Goal: Find specific page/section: Find specific page/section

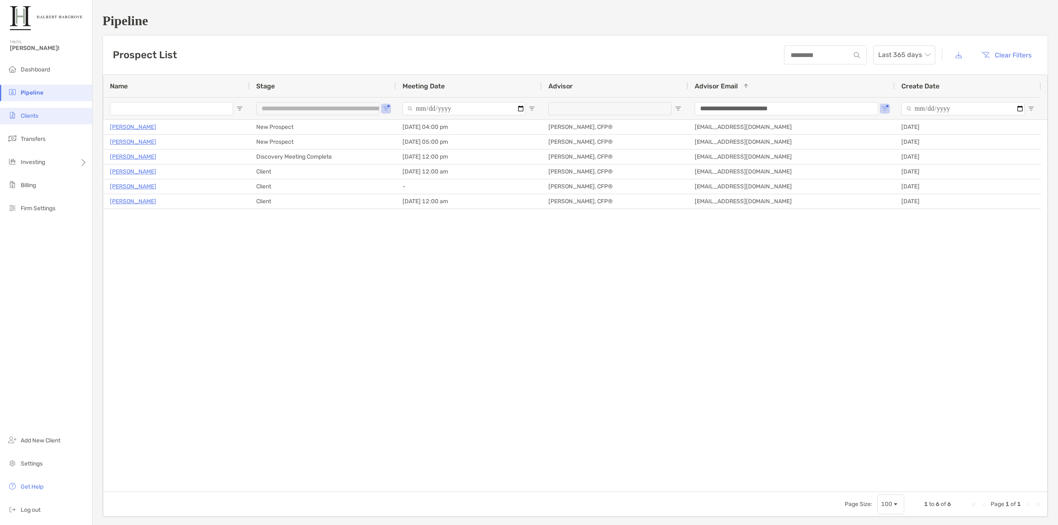
click at [38, 117] on span "Clients" at bounding box center [30, 115] width 18 height 7
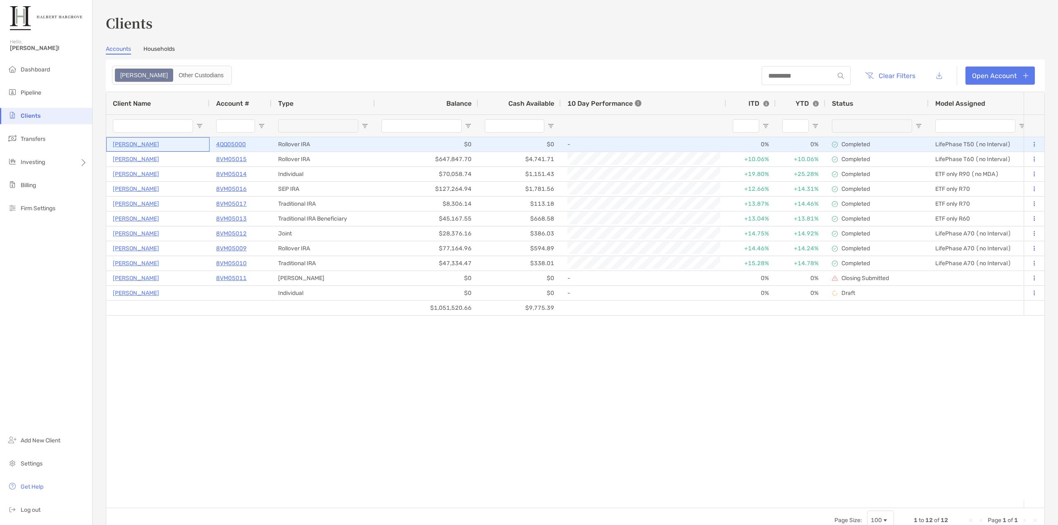
click at [141, 144] on p "[PERSON_NAME]" at bounding box center [136, 144] width 46 height 10
click at [227, 143] on p "4QQ05000" at bounding box center [231, 144] width 30 height 10
